Goal: Task Accomplishment & Management: Use online tool/utility

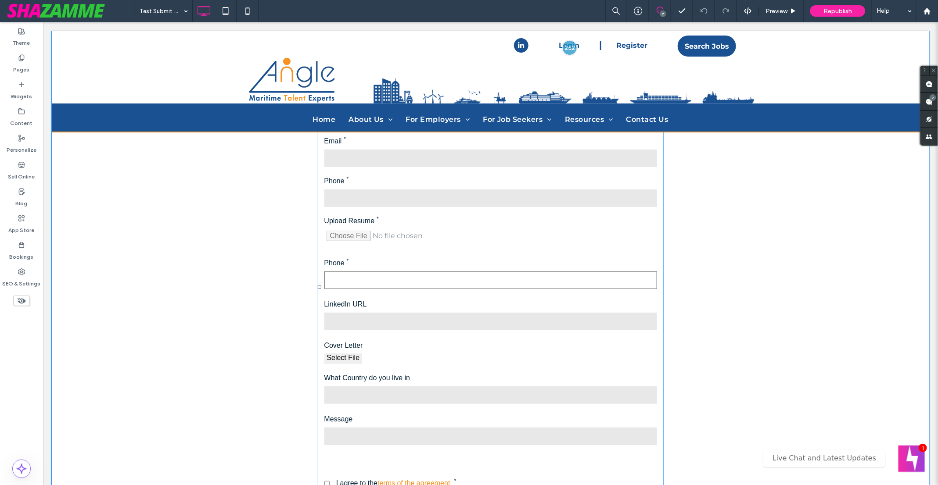
scroll to position [222, 0]
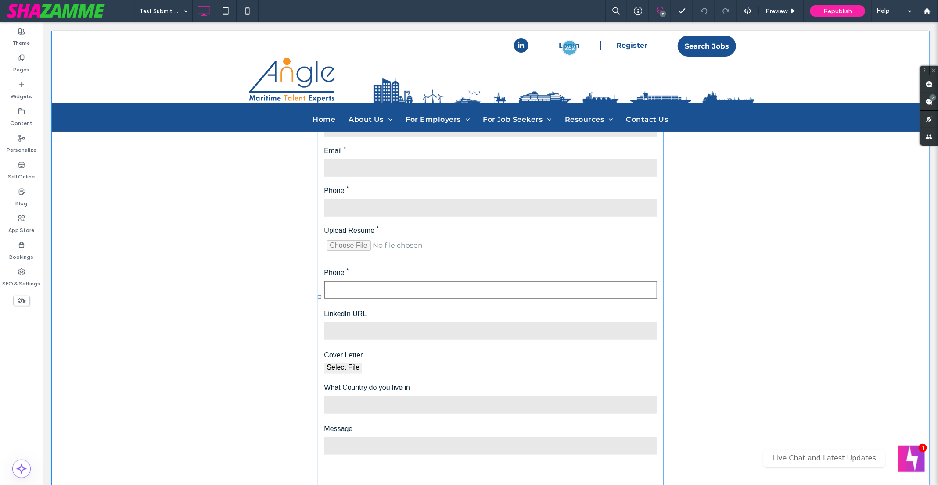
click at [435, 237] on span at bounding box center [490, 296] width 346 height 479
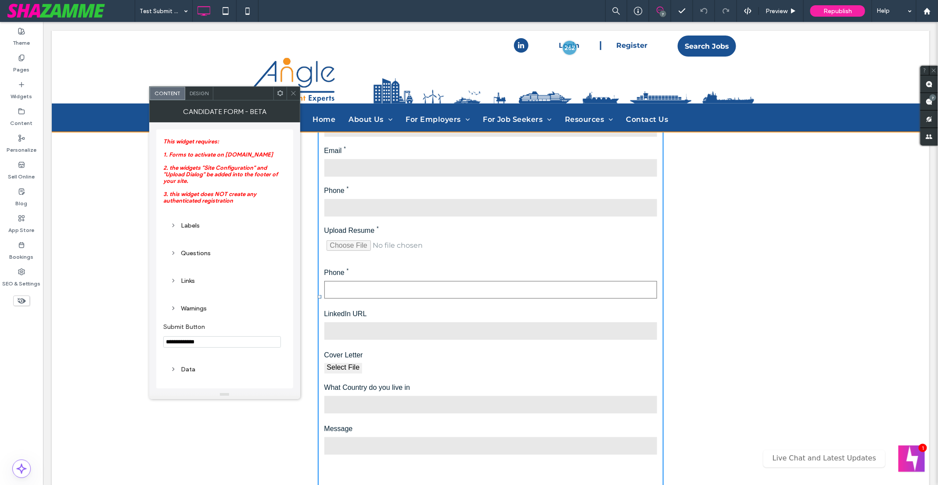
scroll to position [7, 0]
click at [183, 247] on div "Questions" at bounding box center [224, 250] width 109 height 7
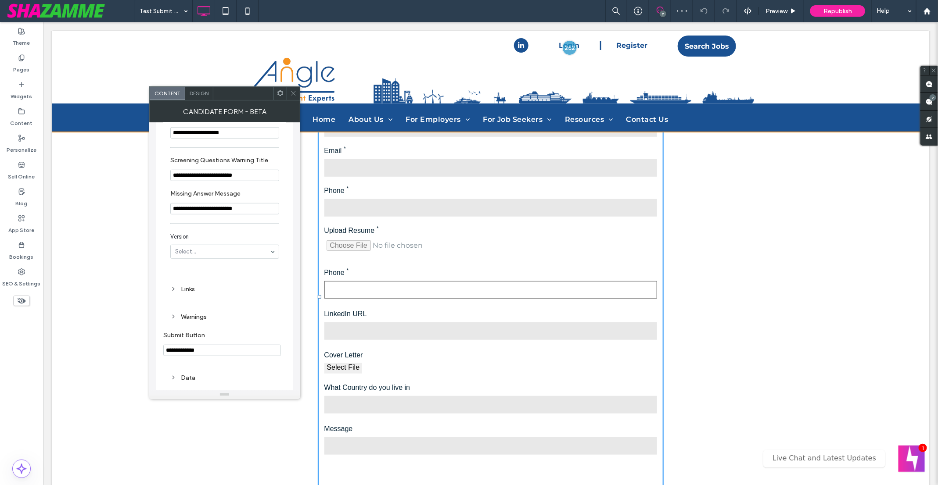
scroll to position [348, 0]
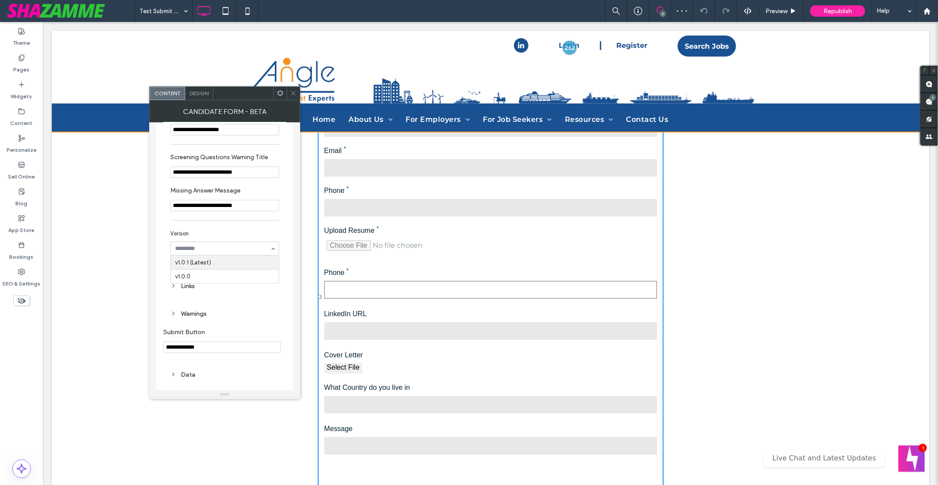
click at [151, 235] on div "**********" at bounding box center [224, 256] width 151 height 268
click at [193, 290] on div "Links" at bounding box center [224, 286] width 109 height 7
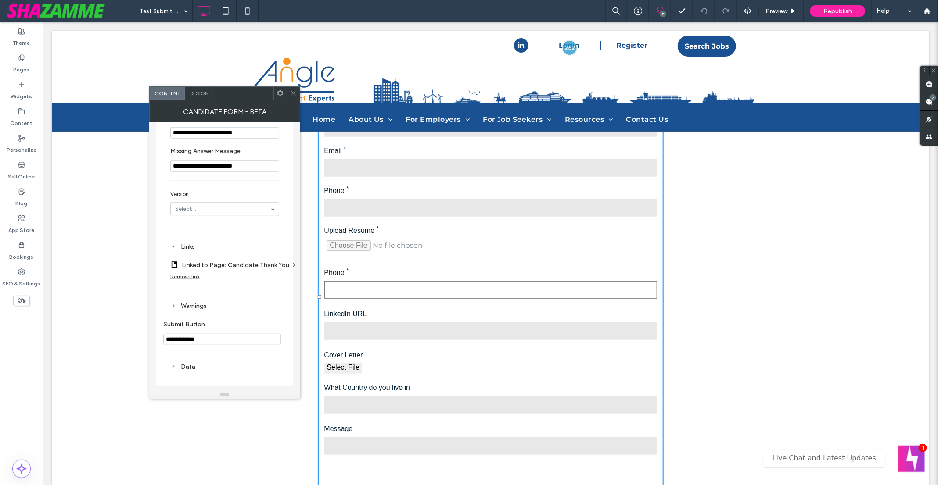
click at [180, 366] on div "Data" at bounding box center [224, 366] width 109 height 7
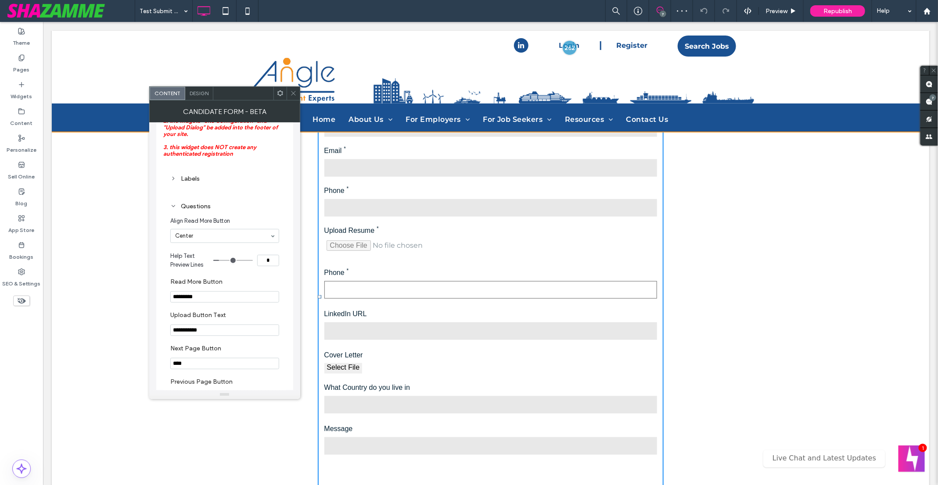
scroll to position [0, 0]
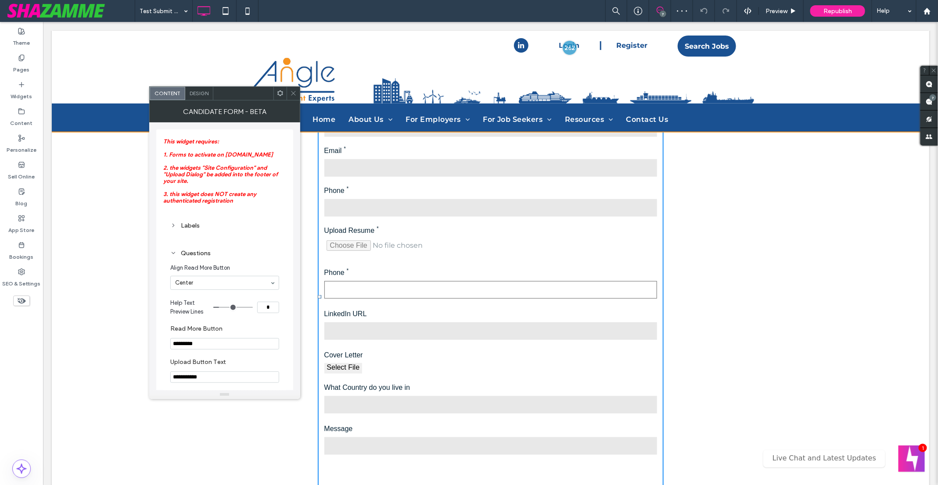
click at [175, 224] on div "Labels" at bounding box center [224, 226] width 109 height 12
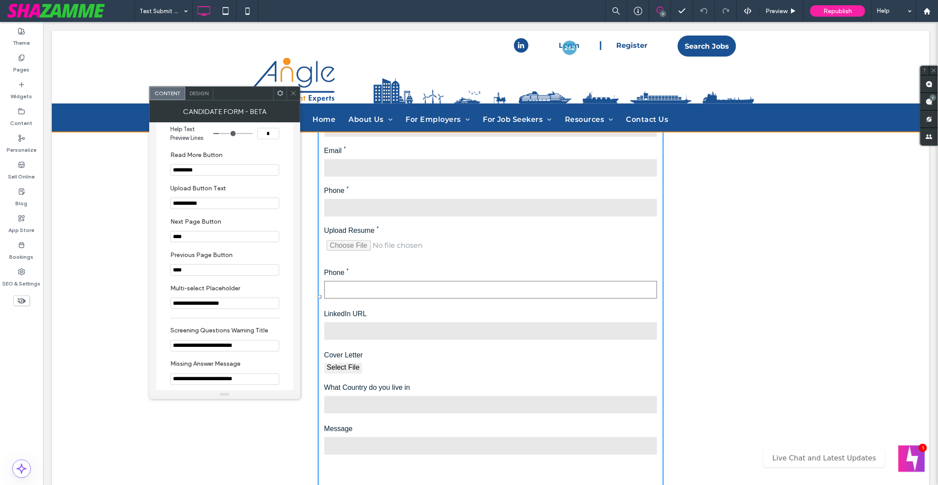
scroll to position [757, 0]
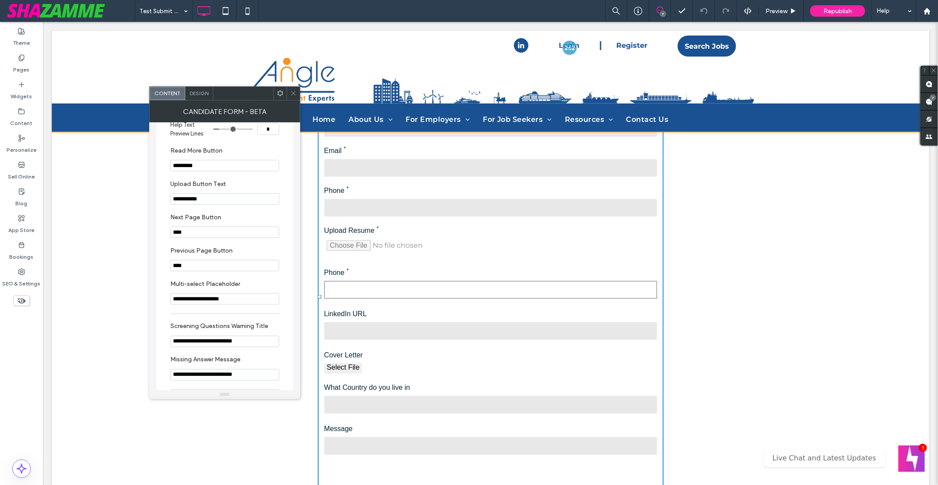
click at [298, 96] on div at bounding box center [293, 93] width 13 height 13
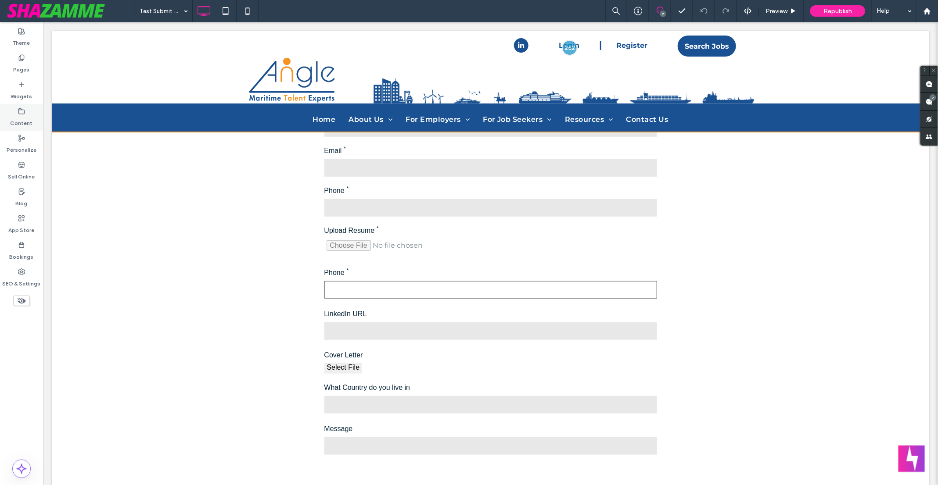
click at [21, 116] on label "Content" at bounding box center [22, 121] width 22 height 12
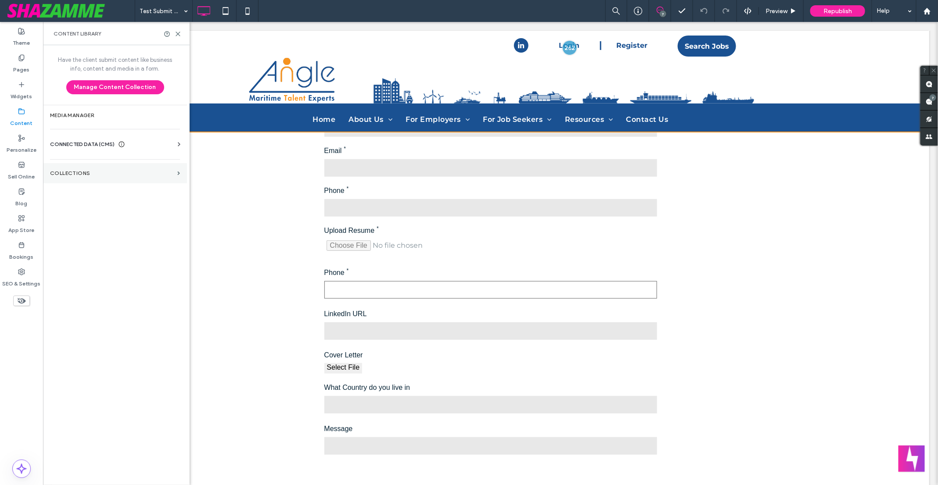
click at [54, 167] on section "Collections" at bounding box center [115, 173] width 144 height 20
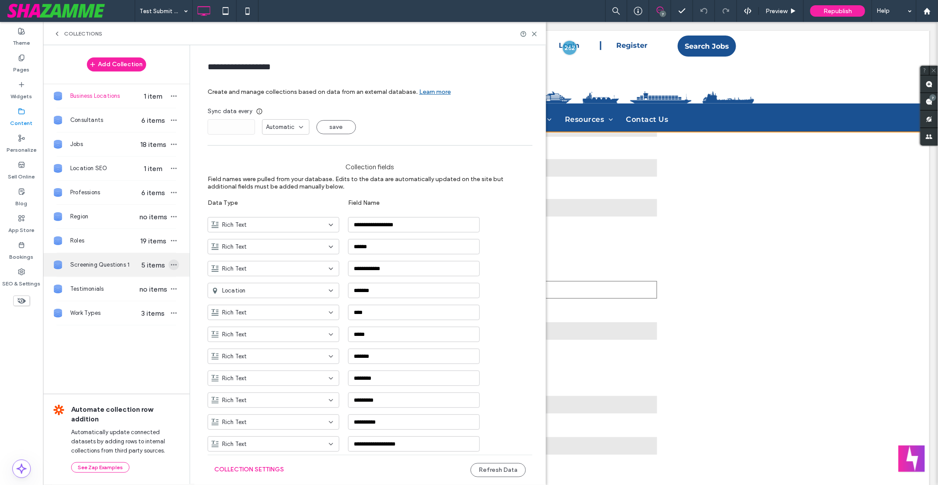
click at [175, 265] on span "button" at bounding box center [173, 265] width 11 height 11
type input "**********"
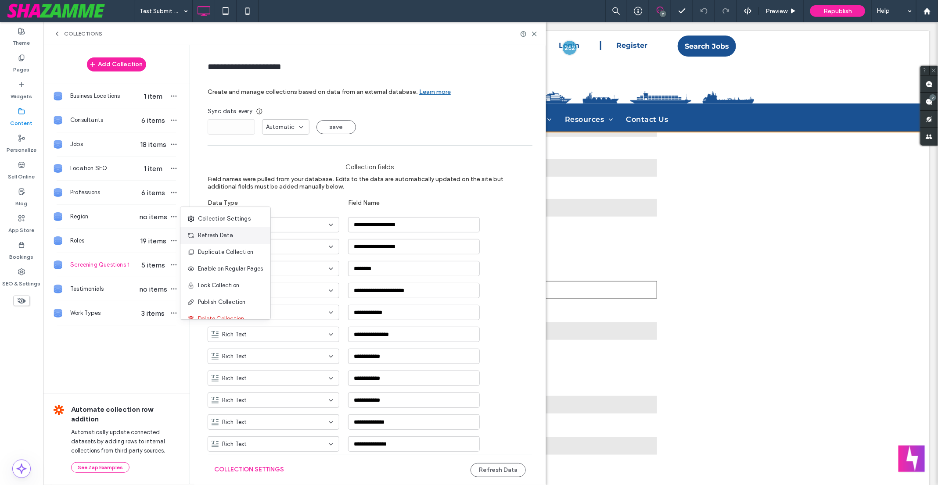
click at [219, 235] on span "Refresh Data" at bounding box center [215, 235] width 35 height 9
click at [535, 36] on icon at bounding box center [534, 34] width 7 height 7
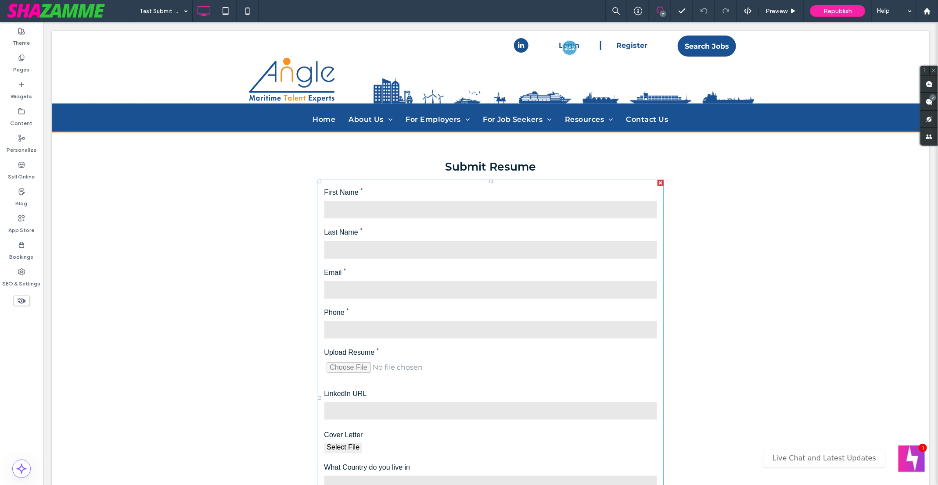
scroll to position [12, 0]
